Goal: Task Accomplishment & Management: Complete application form

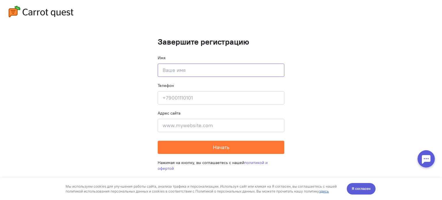
click at [171, 69] on input at bounding box center [221, 70] width 127 height 13
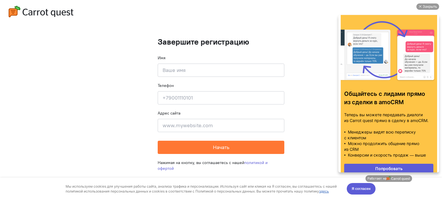
click at [370, 168] on link "Попробовать" at bounding box center [388, 169] width 89 height 10
